Goal: Information Seeking & Learning: Find specific fact

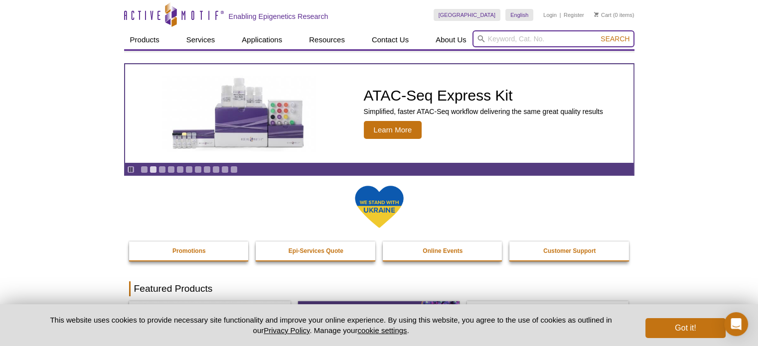
click at [555, 40] on input "search" at bounding box center [553, 38] width 162 height 17
paste input "H3K27me3"
type input "H3K27me3"
click at [598, 34] on button "Search" at bounding box center [615, 38] width 35 height 9
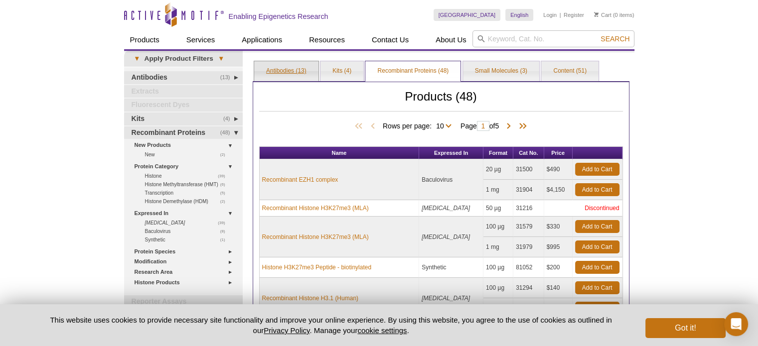
click at [271, 71] on link "Antibodies (13)" at bounding box center [286, 71] width 64 height 20
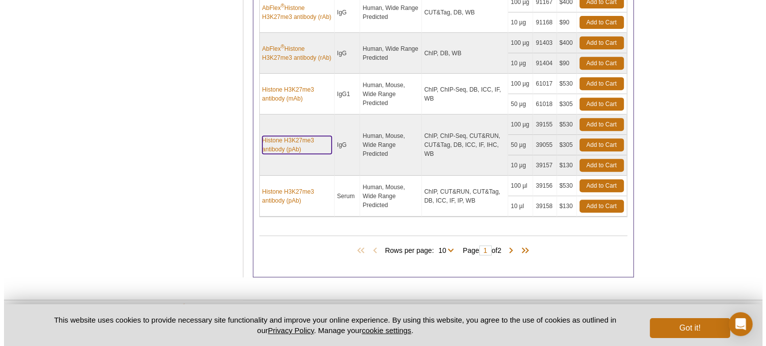
scroll to position [449, 0]
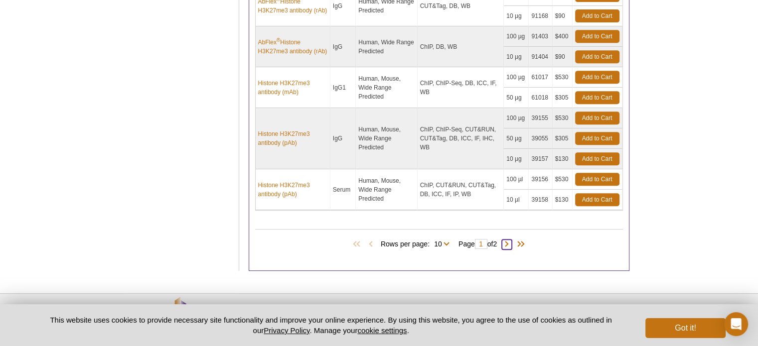
click at [510, 240] on span at bounding box center [507, 245] width 10 height 10
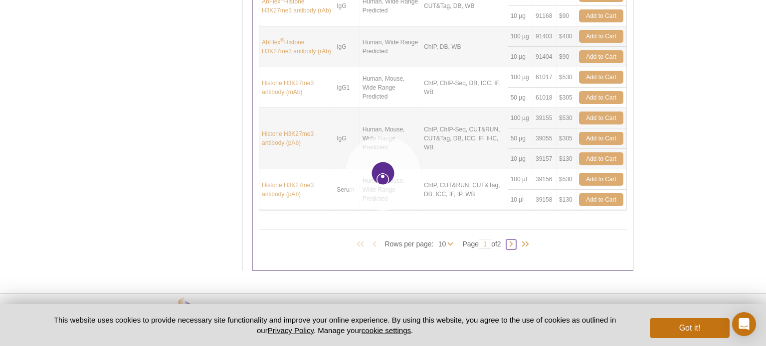
type input "2"
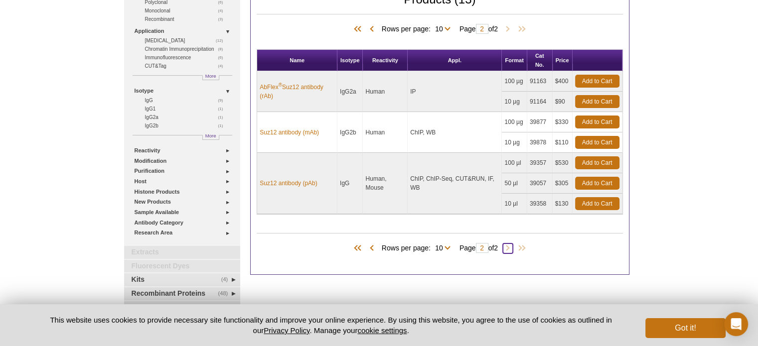
scroll to position [100, 0]
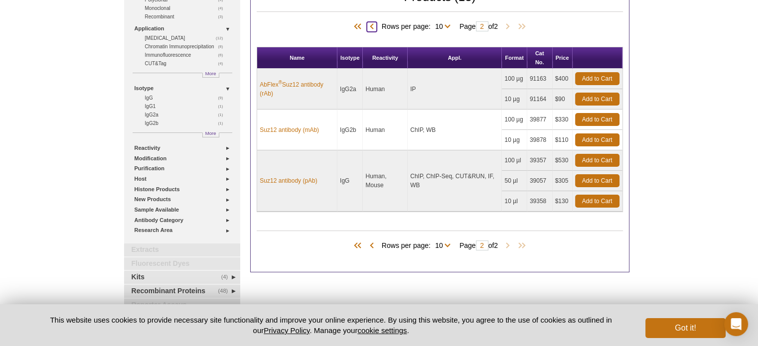
click at [367, 26] on span at bounding box center [372, 27] width 10 height 10
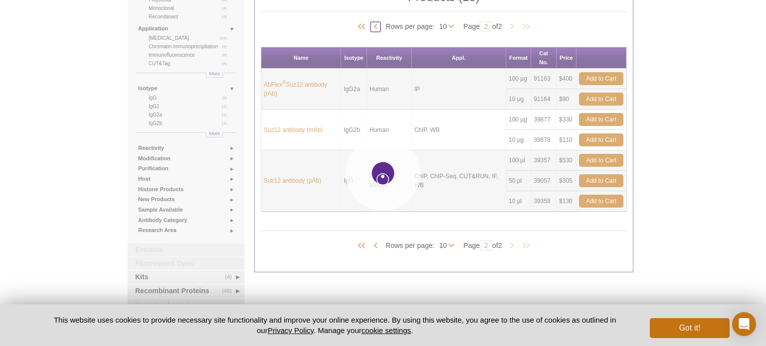
type input "1"
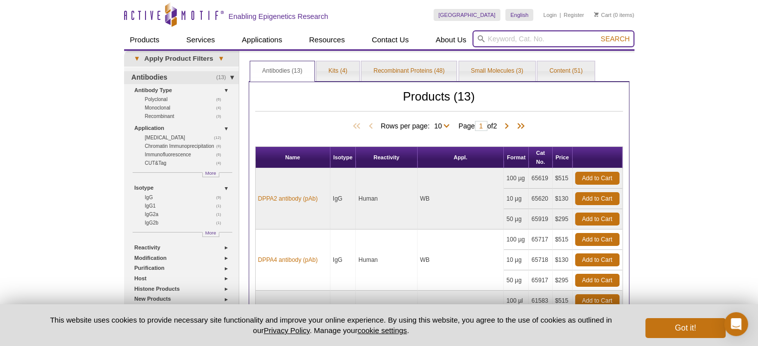
click at [563, 33] on input "search" at bounding box center [553, 38] width 162 height 17
paste input "H3K4me3"
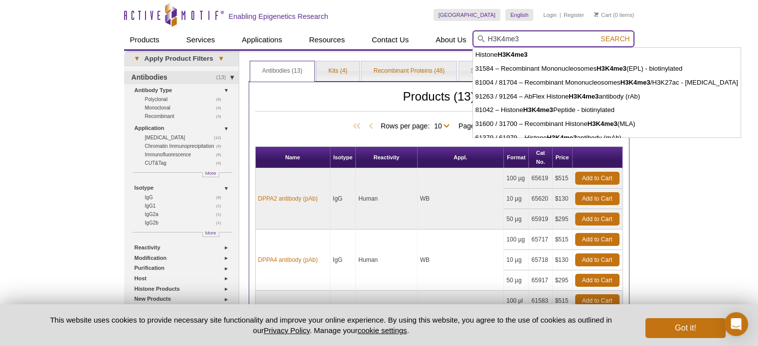
type input "H3K4me3"
click at [598, 34] on button "Search" at bounding box center [615, 38] width 35 height 9
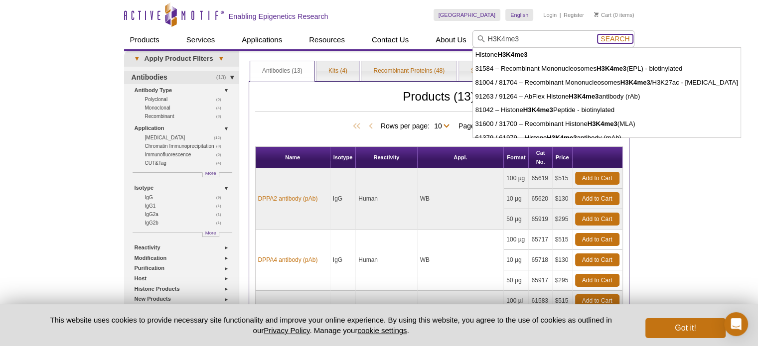
click at [623, 44] on form "H3K4me3 0cAFcWeA5GwKxoJrPu-TnmoXTgK58P_ydGtQ3SZ-zxxRhqaR0IO8-0NeASLz1GVGE6sd_ST…" at bounding box center [553, 38] width 162 height 17
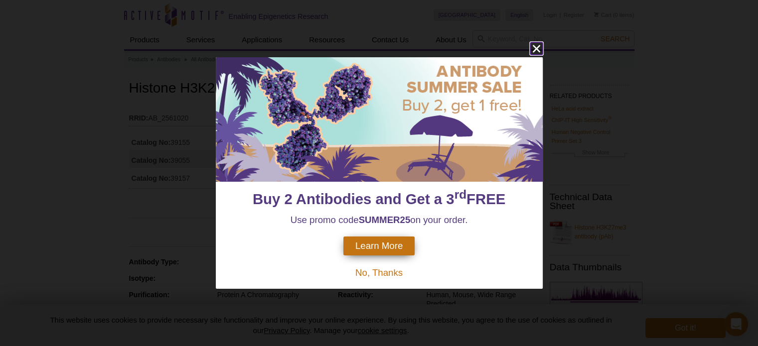
click at [533, 49] on icon "close" at bounding box center [536, 48] width 12 height 12
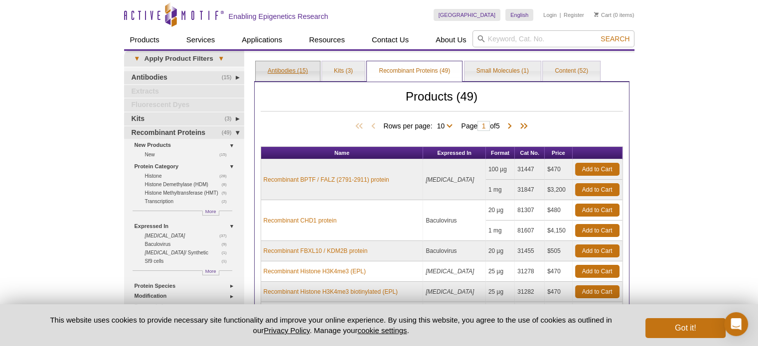
click at [264, 67] on link "Antibodies (15)" at bounding box center [288, 71] width 64 height 20
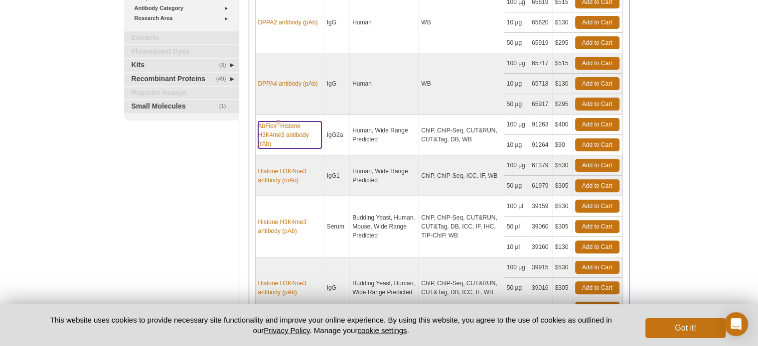
scroll to position [349, 0]
